Goal: Information Seeking & Learning: Learn about a topic

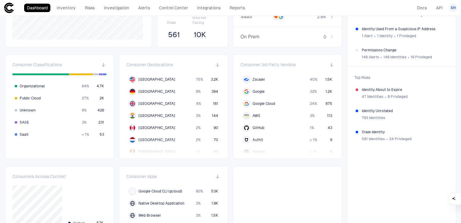
scroll to position [30, 0]
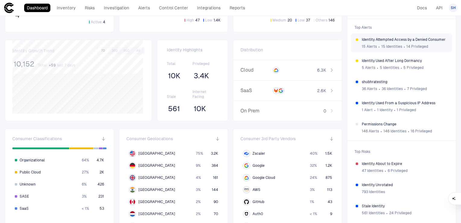
click at [403, 44] on span "∙" at bounding box center [404, 46] width 2 height 9
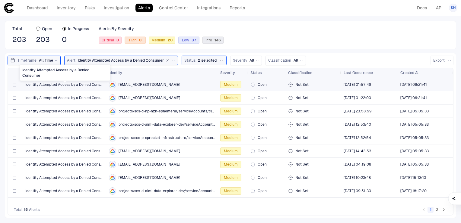
click at [63, 84] on span "Identity Attempted Access by a Denied Consumer" at bounding box center [64, 84] width 79 height 5
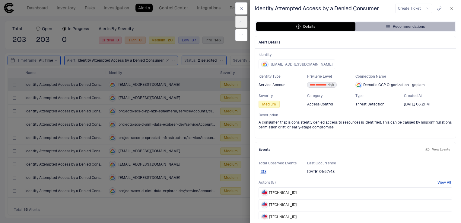
click at [414, 27] on div "Recommendations" at bounding box center [404, 26] width 39 height 5
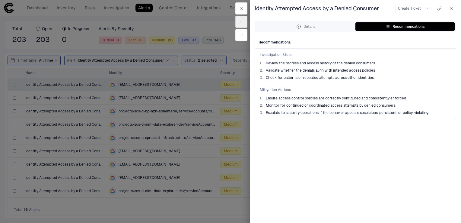
click at [435, 115] on div "Investigation Steps 1 . Review the profiles and access history of the denied co…" at bounding box center [355, 84] width 201 height 70
click at [450, 9] on icon "button" at bounding box center [451, 8] width 5 height 5
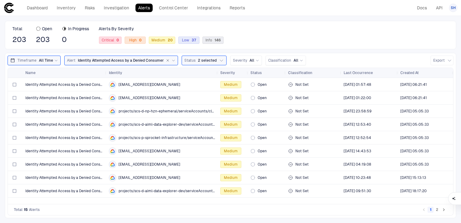
click at [437, 211] on button "2" at bounding box center [437, 209] width 6 height 6
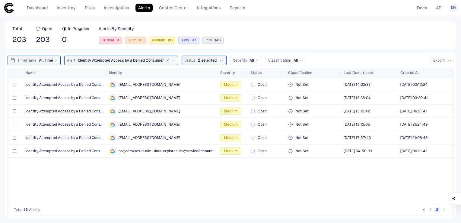
click at [432, 212] on button "1" at bounding box center [430, 209] width 6 height 6
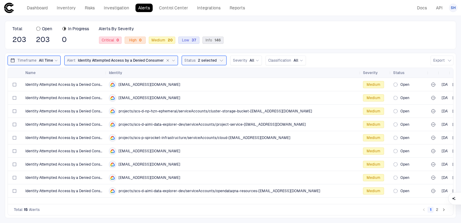
drag, startPoint x: 217, startPoint y: 73, endPoint x: 360, endPoint y: 55, distance: 143.9
click at [360, 55] on div "Timeframe All Time Alert Identity Attempted Access by a Denied Consumer Status …" at bounding box center [230, 135] width 451 height 165
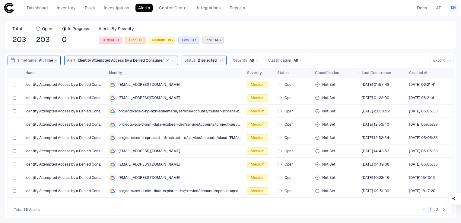
drag, startPoint x: 360, startPoint y: 71, endPoint x: 244, endPoint y: 75, distance: 115.9
click at [244, 75] on div at bounding box center [244, 73] width 2 height 10
click at [436, 210] on button "2" at bounding box center [437, 209] width 6 height 6
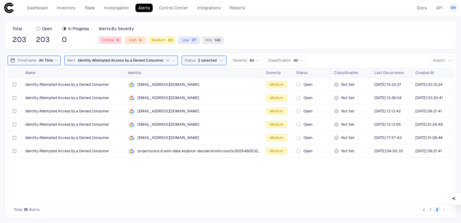
drag, startPoint x: 105, startPoint y: 72, endPoint x: 124, endPoint y: 71, distance: 19.0
click at [124, 71] on div at bounding box center [125, 73] width 2 height 10
